Goal: Information Seeking & Learning: Learn about a topic

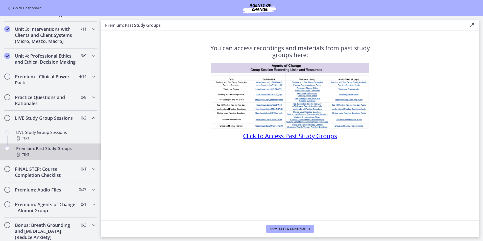
scroll to position [177, 0]
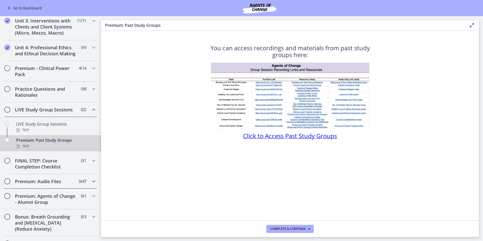
click at [91, 184] on icon "Chapters" at bounding box center [94, 181] width 6 height 6
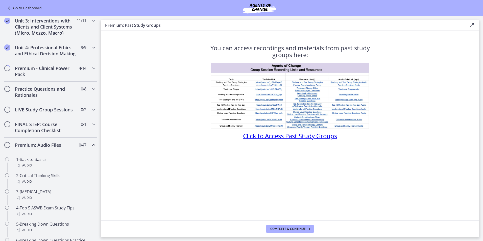
click at [91, 148] on icon "Chapters" at bounding box center [94, 145] width 6 height 6
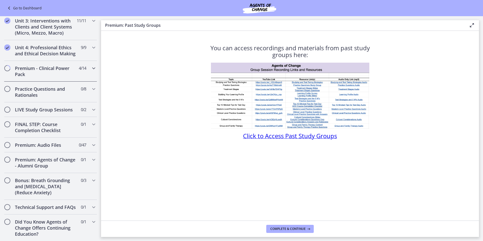
click at [88, 71] on div "Premium - Clinical Power Pack 4 / 14 Completed" at bounding box center [50, 71] width 93 height 21
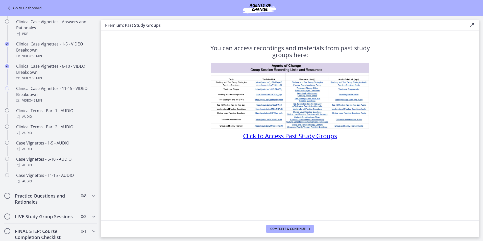
scroll to position [354, 0]
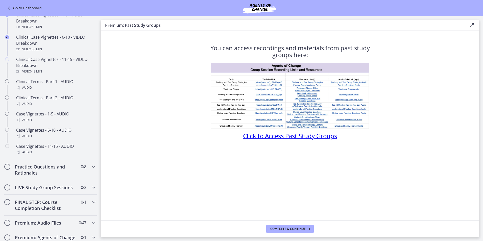
click at [91, 170] on icon "Chapters" at bounding box center [94, 167] width 6 height 6
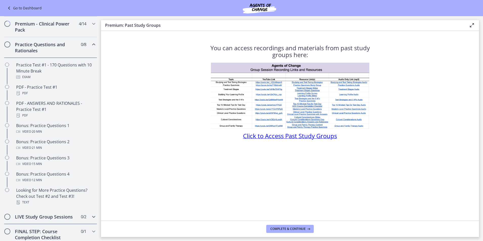
scroll to position [214, 0]
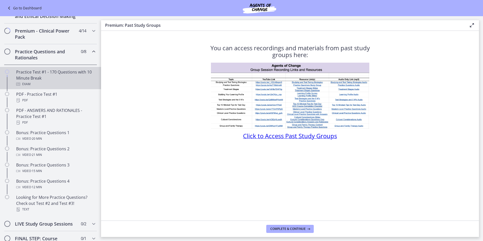
click at [58, 86] on div "Practice Test #1 - 170 Questions with 10 Minute Break Exam" at bounding box center [55, 78] width 79 height 18
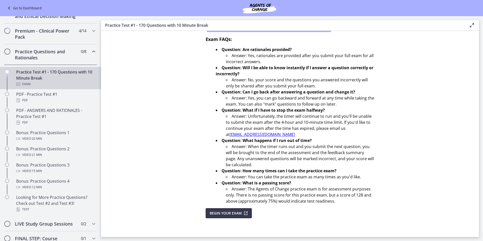
scroll to position [134, 0]
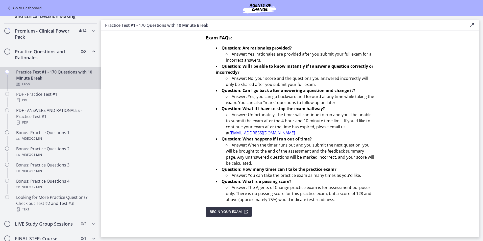
click at [225, 212] on span "Begin Your Exam" at bounding box center [226, 212] width 32 height 6
